Goal: Task Accomplishment & Management: Use online tool/utility

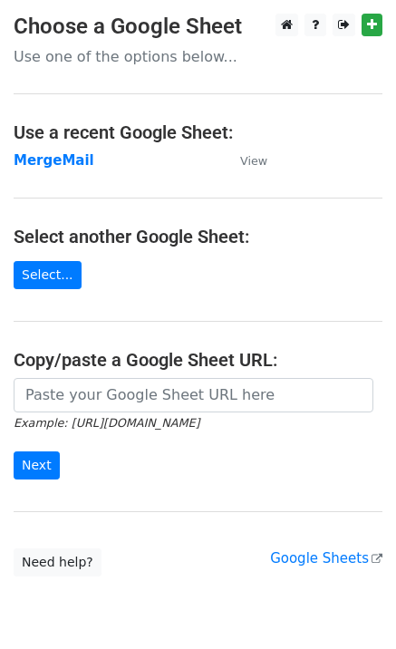
click at [40, 170] on td "MergeMail" at bounding box center [118, 160] width 208 height 21
click at [59, 165] on strong "MergeMail" at bounding box center [54, 160] width 81 height 16
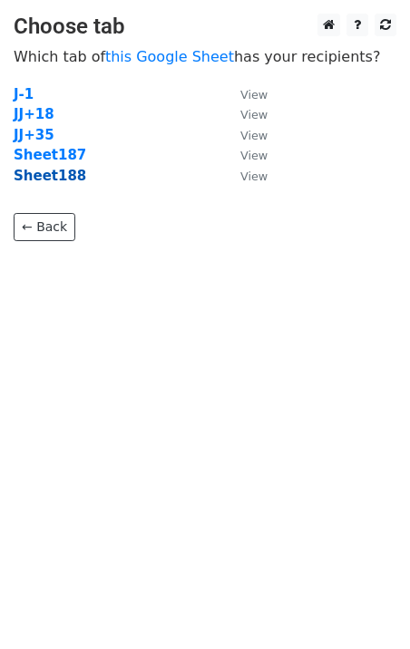
click at [63, 178] on strong "Sheet188" at bounding box center [50, 176] width 73 height 16
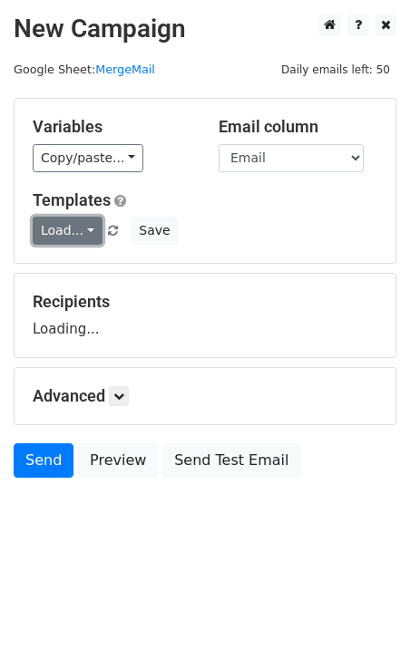
click at [68, 237] on link "Load..." at bounding box center [68, 231] width 70 height 28
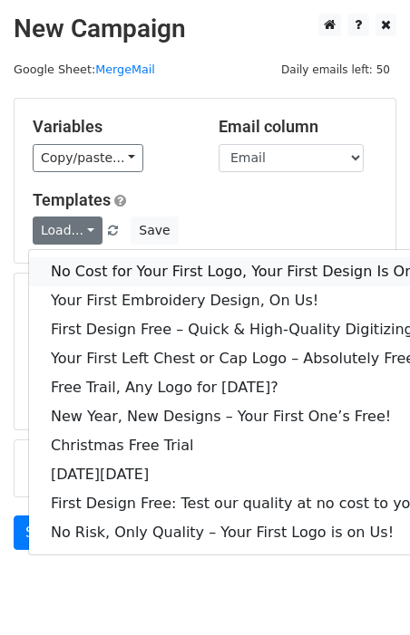
click at [86, 270] on link "No Cost for Your First Logo, Your First Design Is On Us!" at bounding box center [246, 271] width 435 height 29
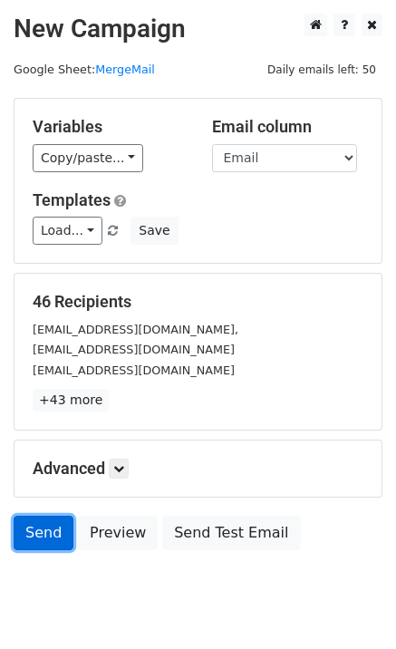
click at [47, 530] on link "Send" at bounding box center [44, 533] width 60 height 34
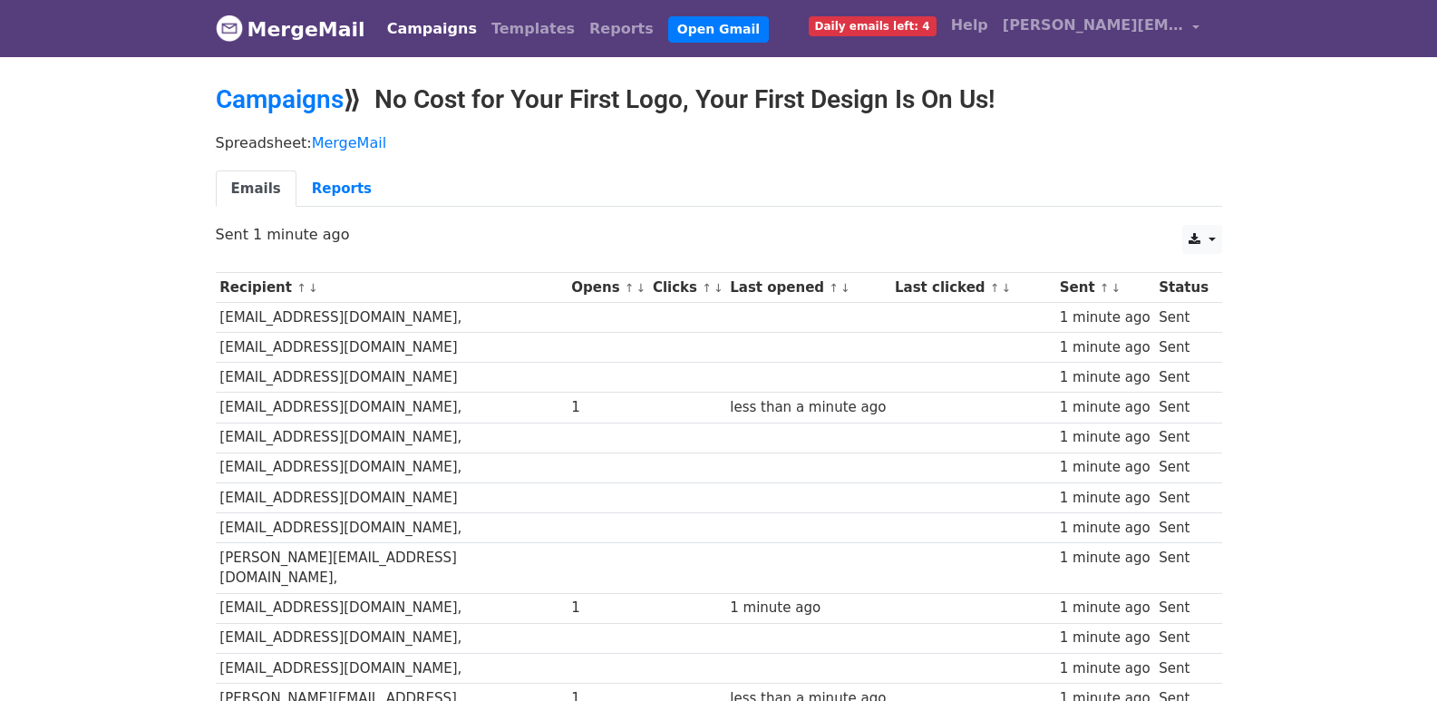
click at [926, 248] on div "CSV Excel Sent 1 minute ago" at bounding box center [718, 244] width 1033 height 38
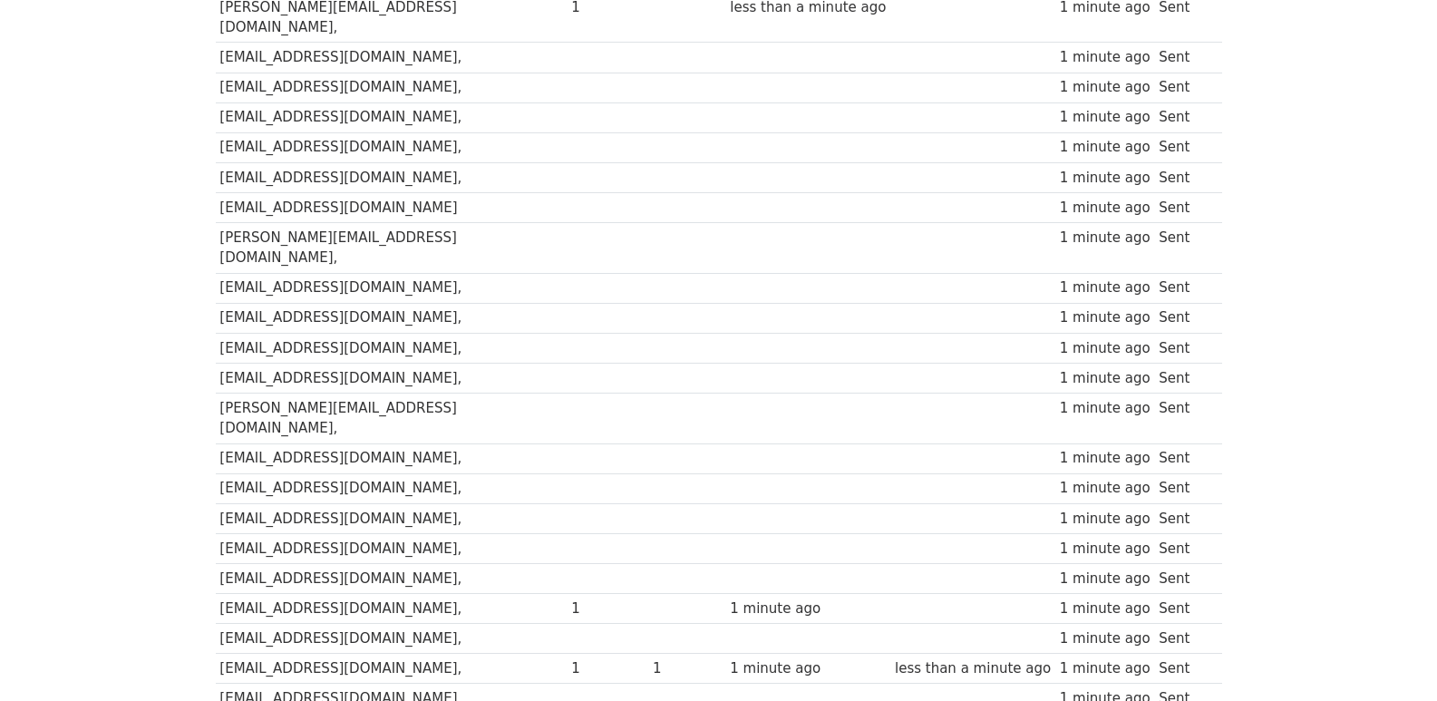
scroll to position [1142, 0]
